Goal: Task Accomplishment & Management: Use online tool/utility

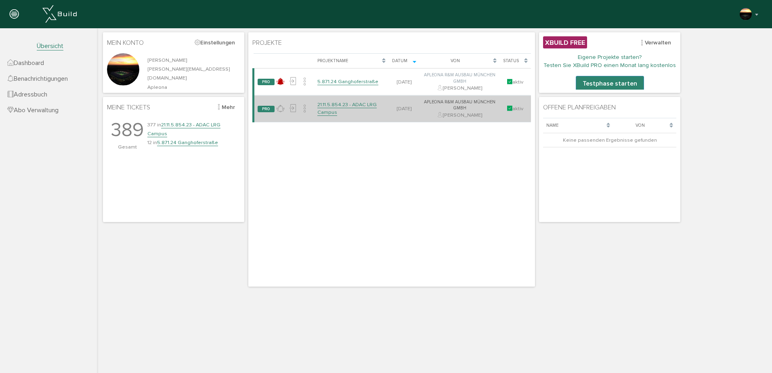
click at [327, 105] on link "21.11.5.854.23 - ADAC LRG Campus" at bounding box center [346, 108] width 59 height 14
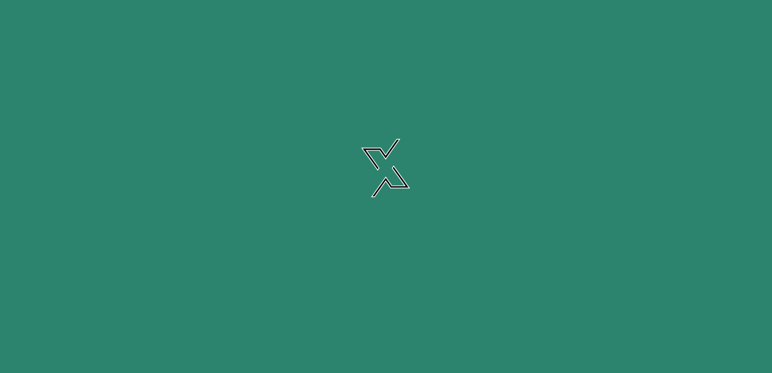
click at [327, 105] on link "21.11.5.854.23 - ADAC LRG Campus" at bounding box center [346, 108] width 59 height 14
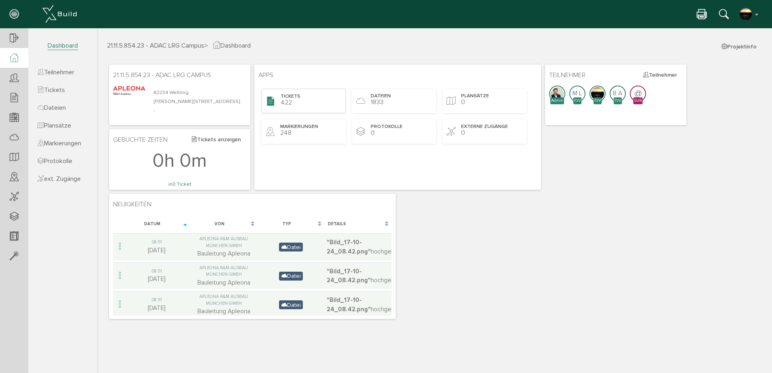
click at [289, 103] on span "422" at bounding box center [286, 103] width 11 height 8
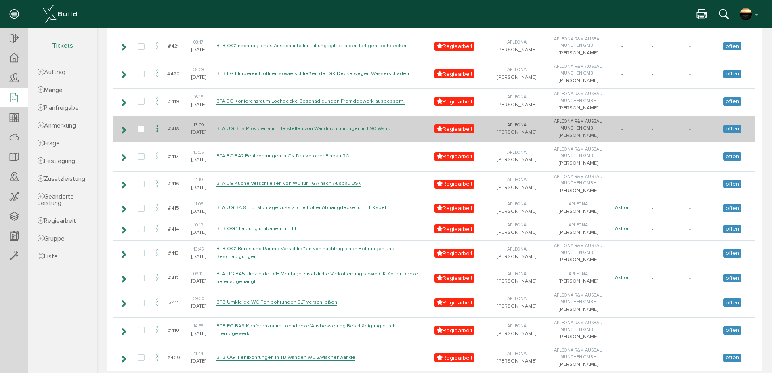
scroll to position [283, 0]
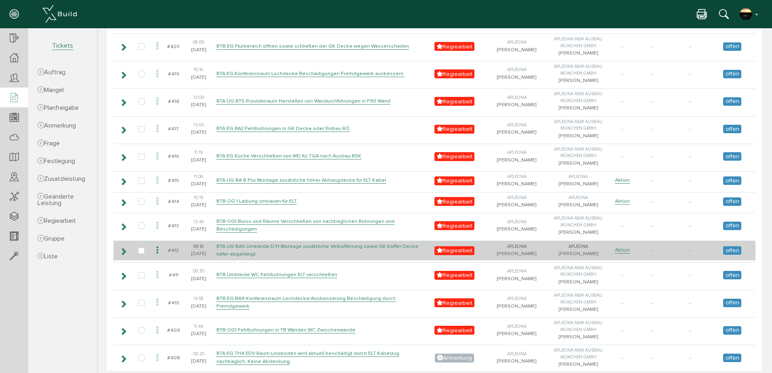
click at [292, 258] on link "BTA UG BA5 Umkleide D/H Montage zusätzliche Verkofferrung sowie GK Koffer Decke…" at bounding box center [317, 250] width 202 height 15
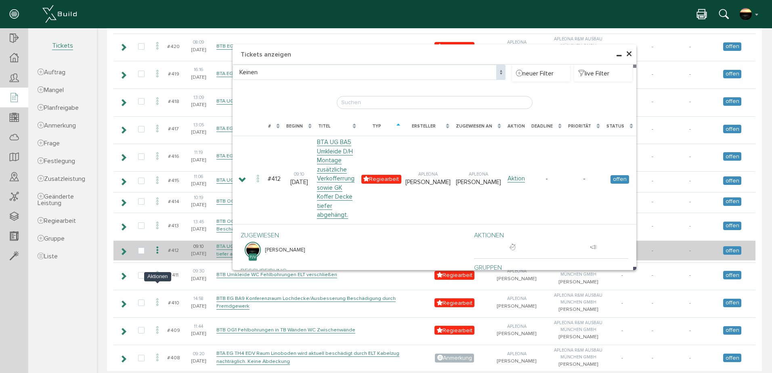
click at [156, 256] on icon at bounding box center [158, 250] width 10 height 11
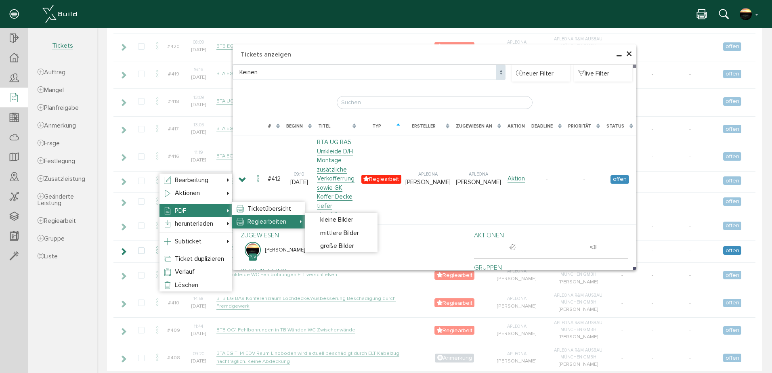
click at [251, 221] on span "Regiearbeiten" at bounding box center [267, 222] width 39 height 8
click at [326, 230] on span "mittlere Bilder" at bounding box center [339, 233] width 39 height 8
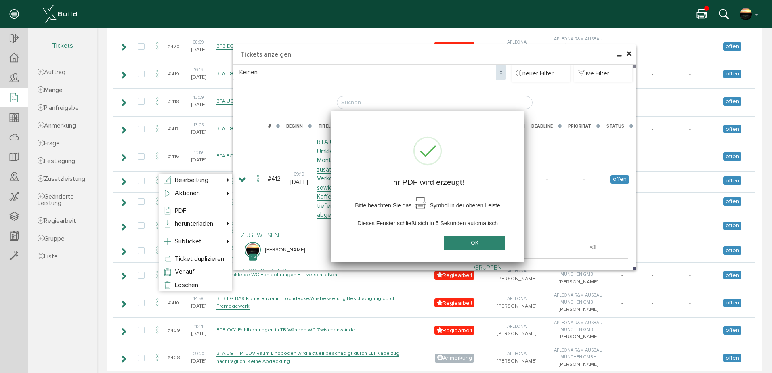
scroll to position [0, 0]
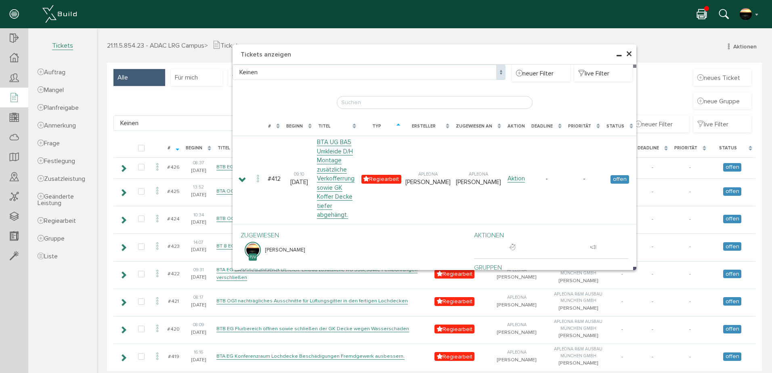
click at [703, 12] on icon at bounding box center [702, 15] width 10 height 12
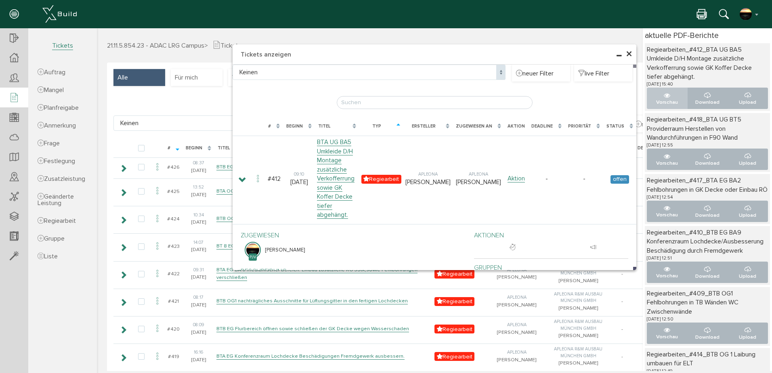
click at [664, 97] on icon "..." at bounding box center [667, 95] width 6 height 6
click at [627, 53] on span "×" at bounding box center [629, 54] width 6 height 16
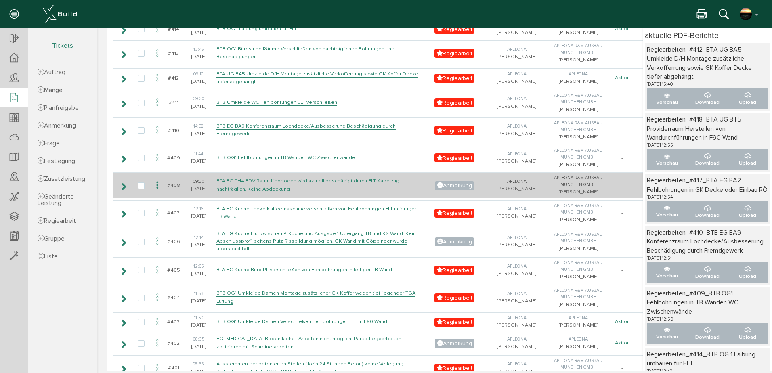
scroll to position [471, 0]
